Goal: Task Accomplishment & Management: Use online tool/utility

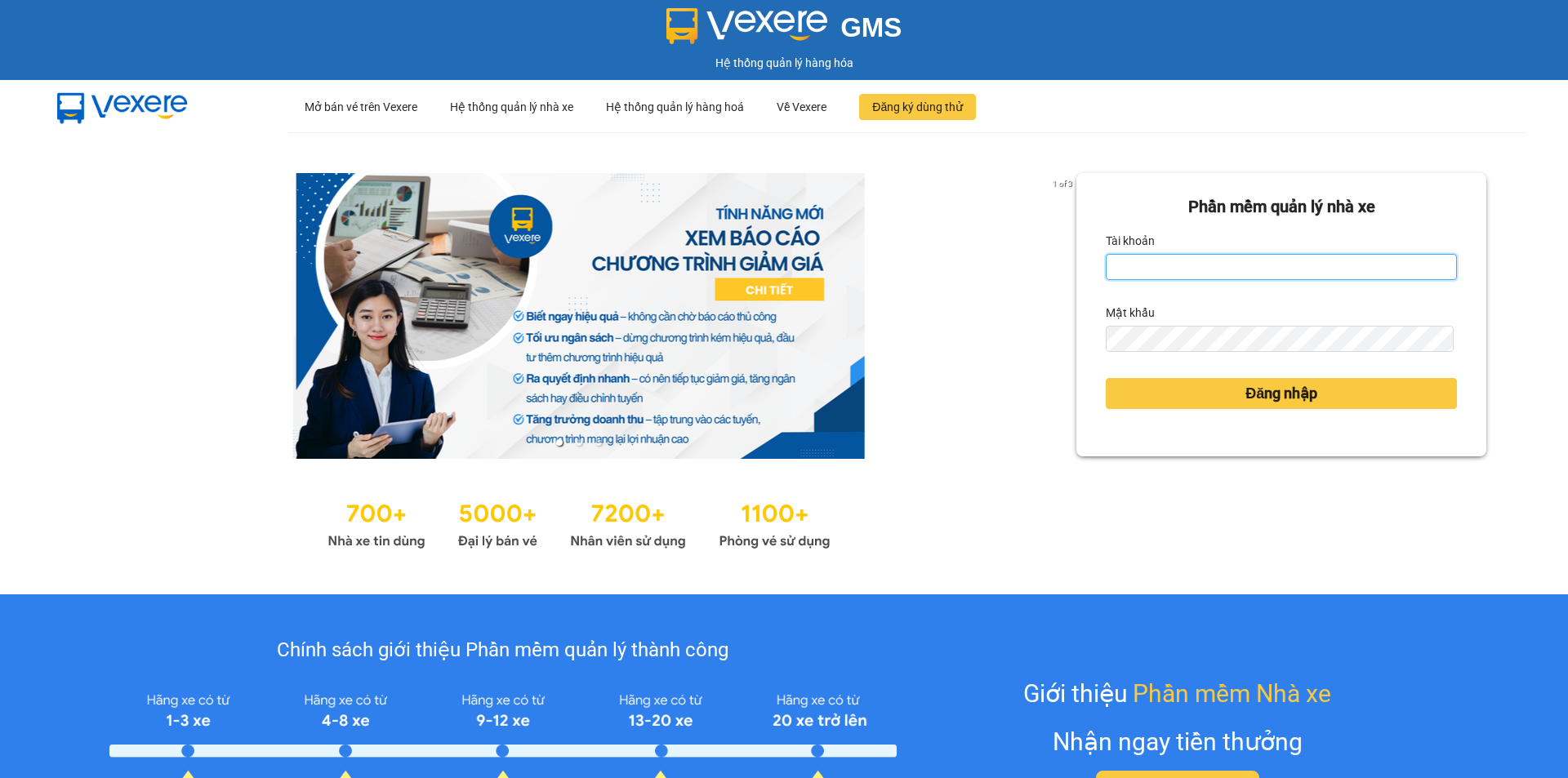
click at [1194, 264] on input "Tài khoản" at bounding box center [1281, 266] width 351 height 26
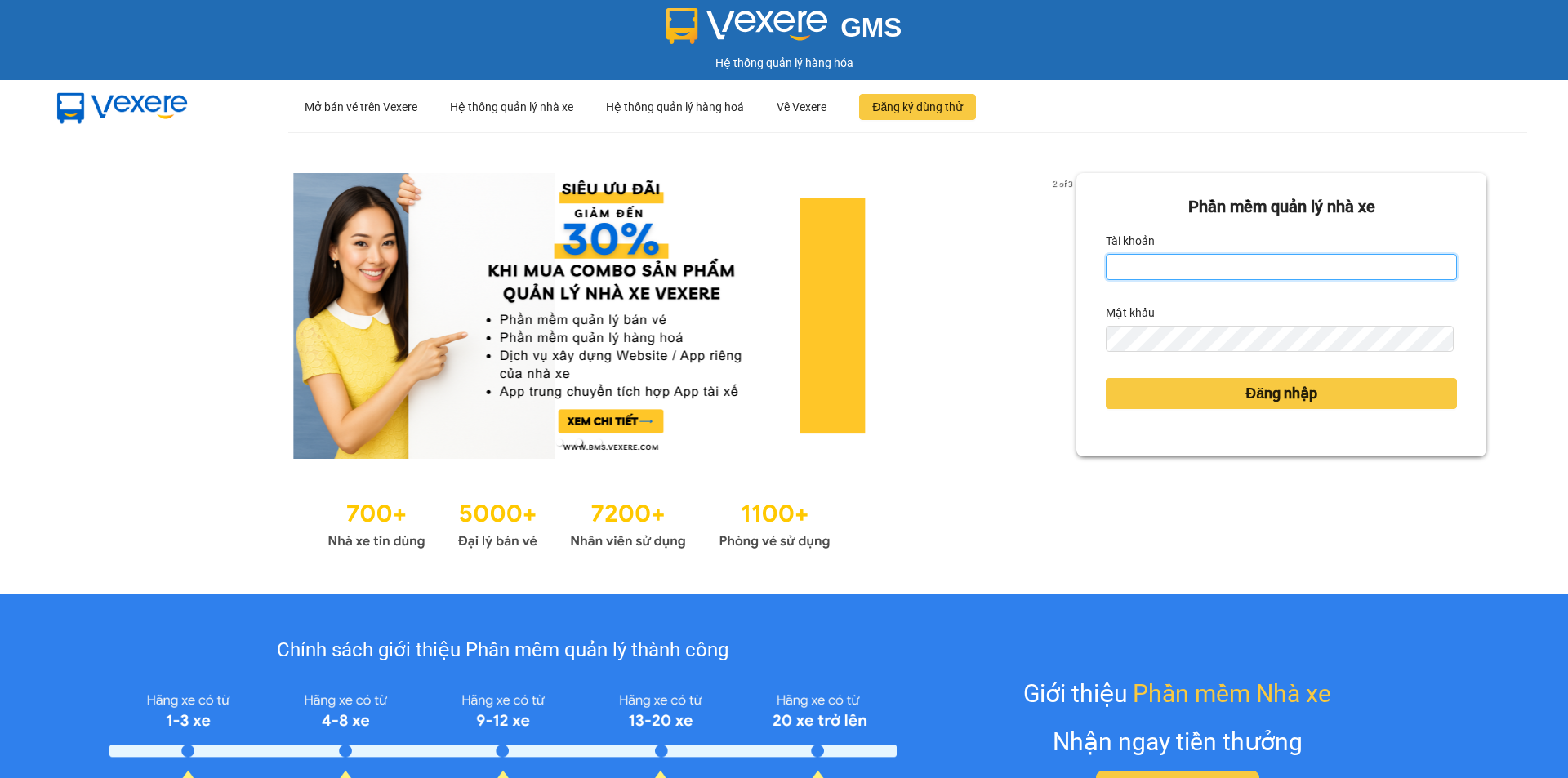
type input "[PERSON_NAME].phuongnam"
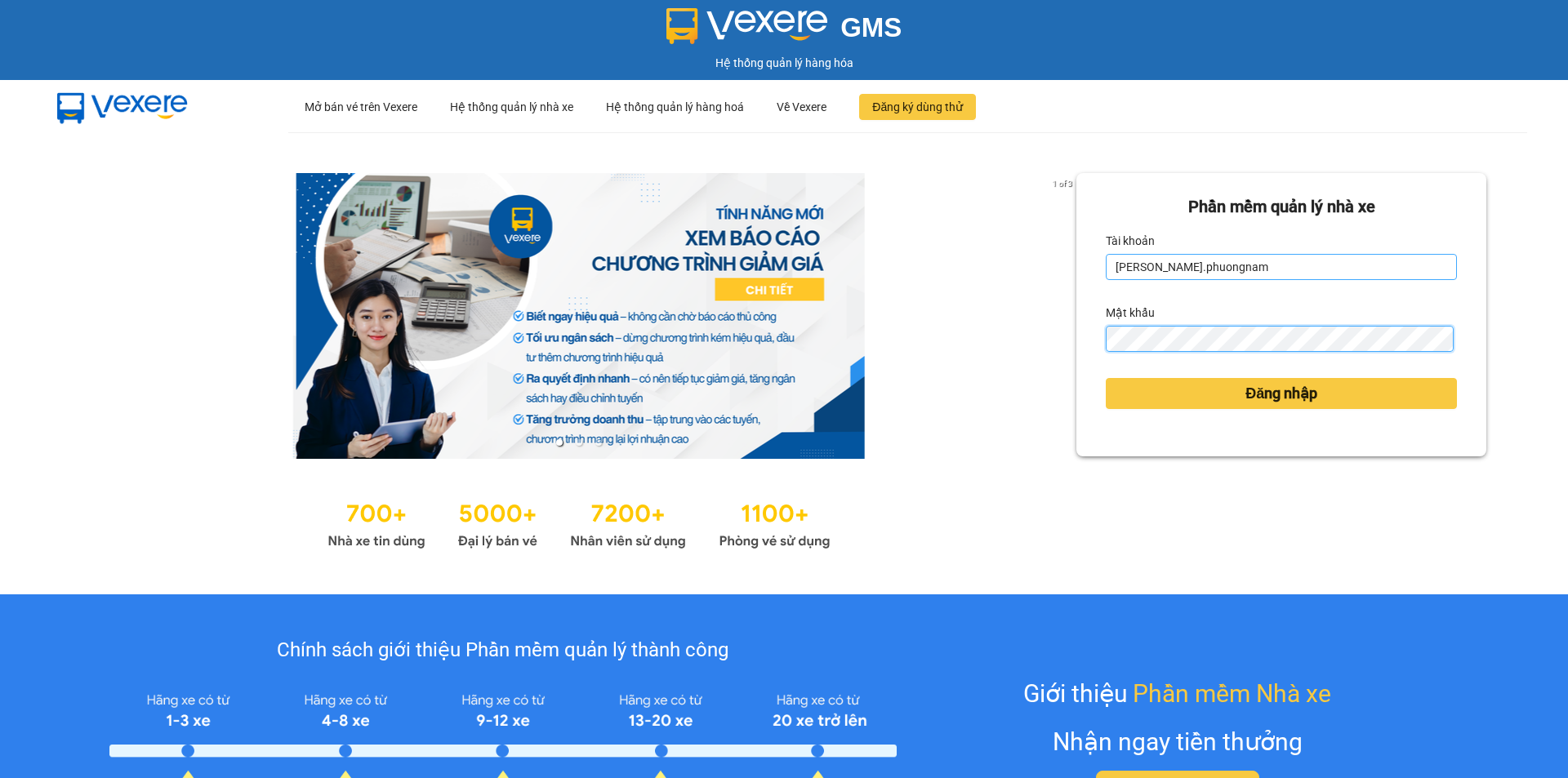
click at [1105, 378] on button "Đăng nhập" at bounding box center [1281, 393] width 351 height 31
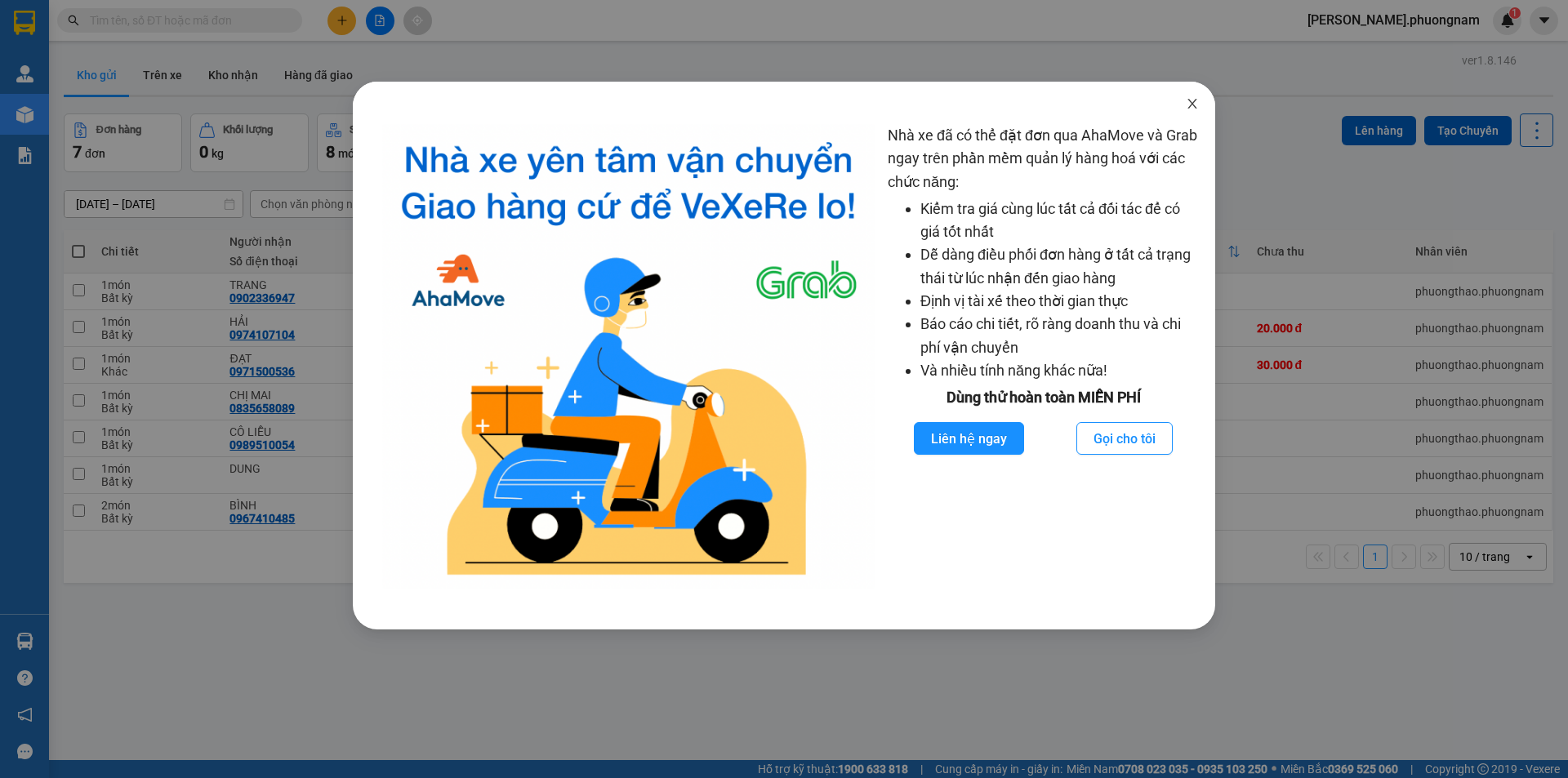
click at [1186, 100] on icon "close" at bounding box center [1191, 103] width 13 height 13
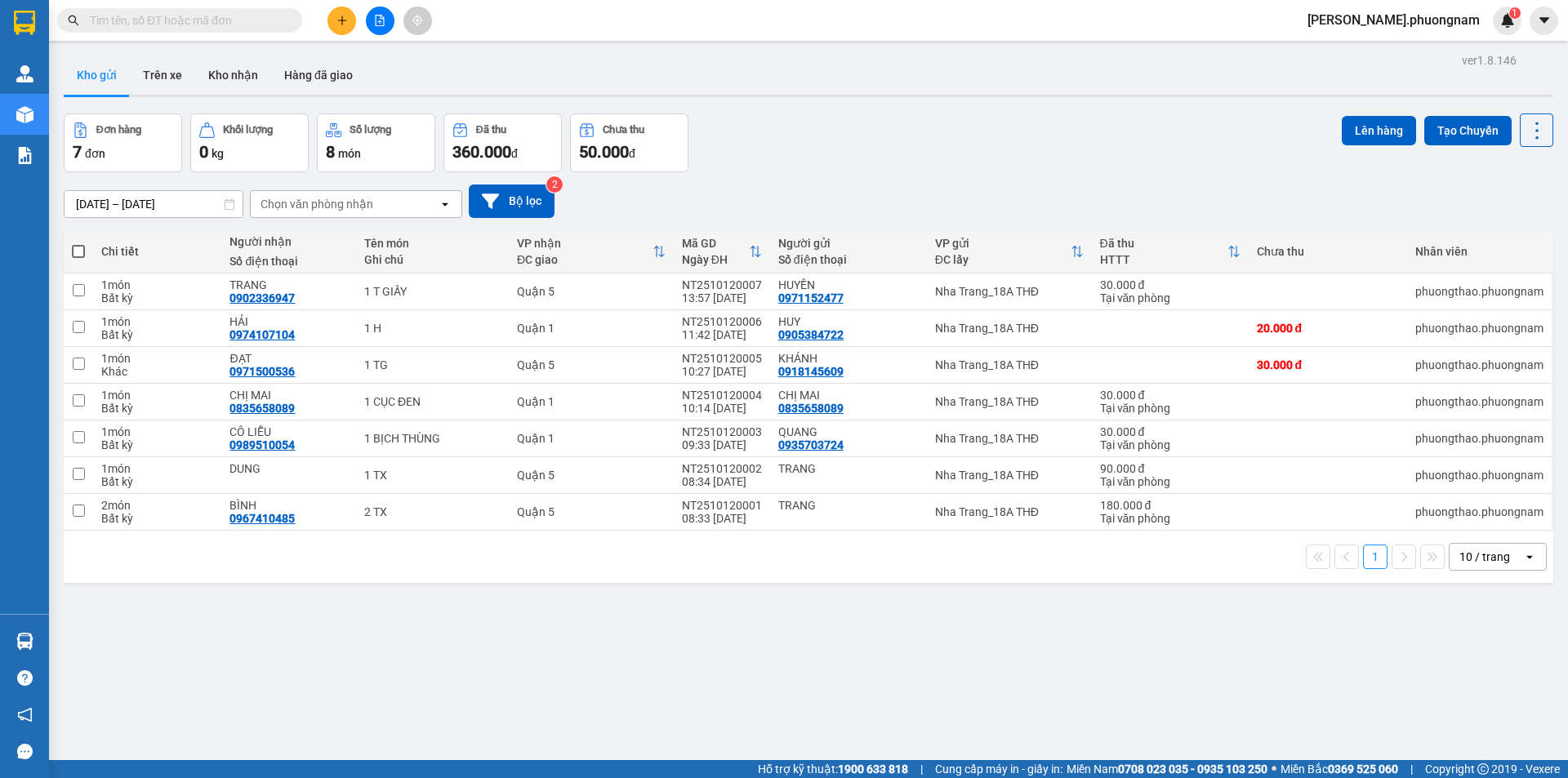
click at [219, 21] on input "text" at bounding box center [186, 20] width 193 height 18
type input "0983821882"
